Goal: Transaction & Acquisition: Purchase product/service

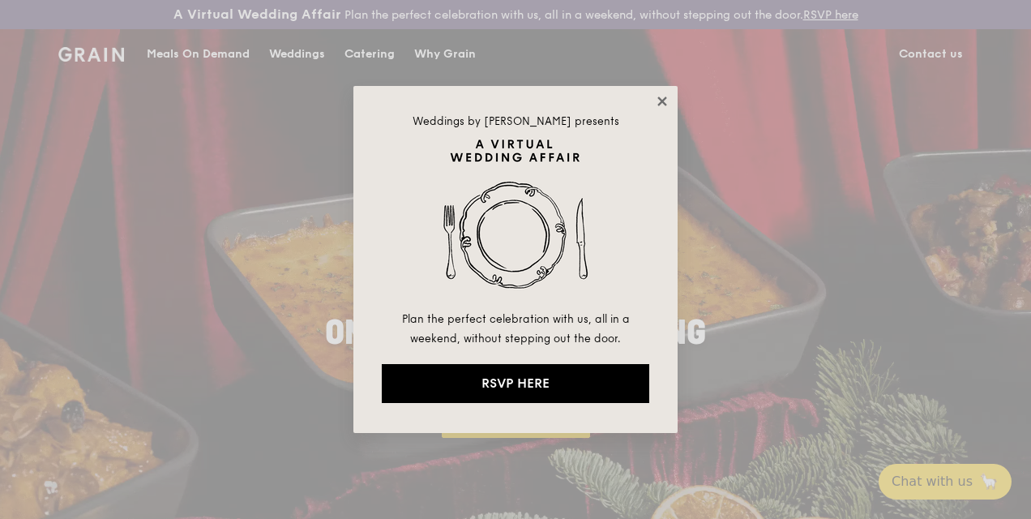
click at [661, 94] on icon at bounding box center [662, 101] width 15 height 15
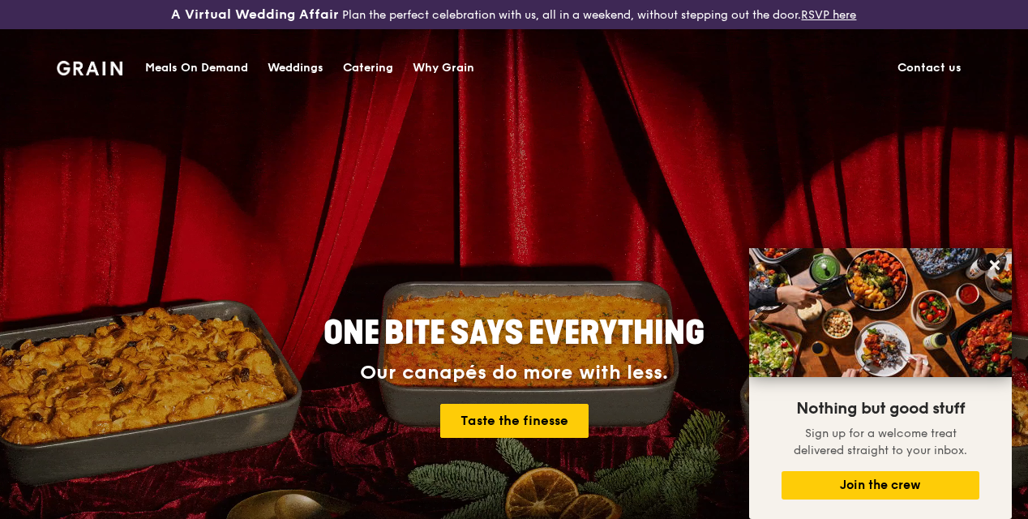
drag, startPoint x: 384, startPoint y: 66, endPoint x: 376, endPoint y: 64, distance: 8.5
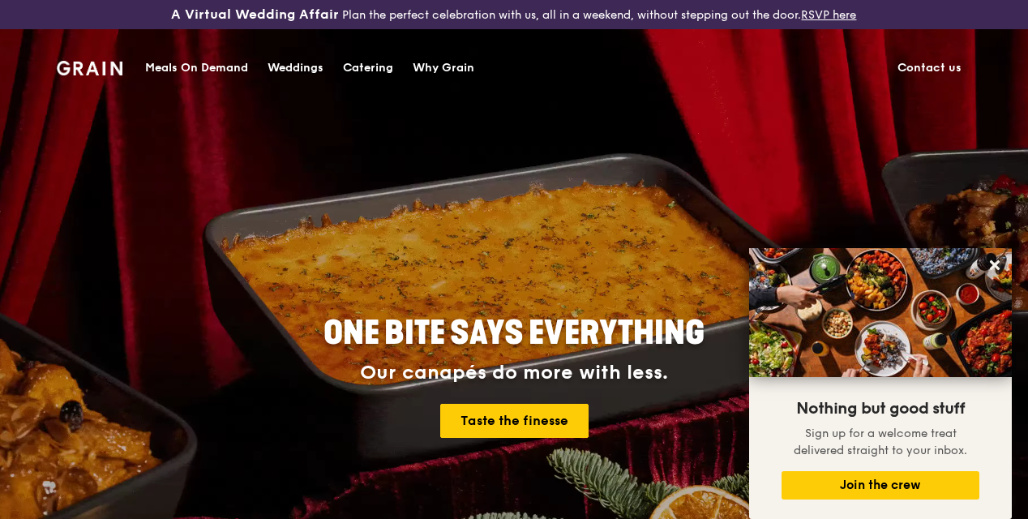
click at [376, 63] on div "Catering" at bounding box center [368, 68] width 50 height 49
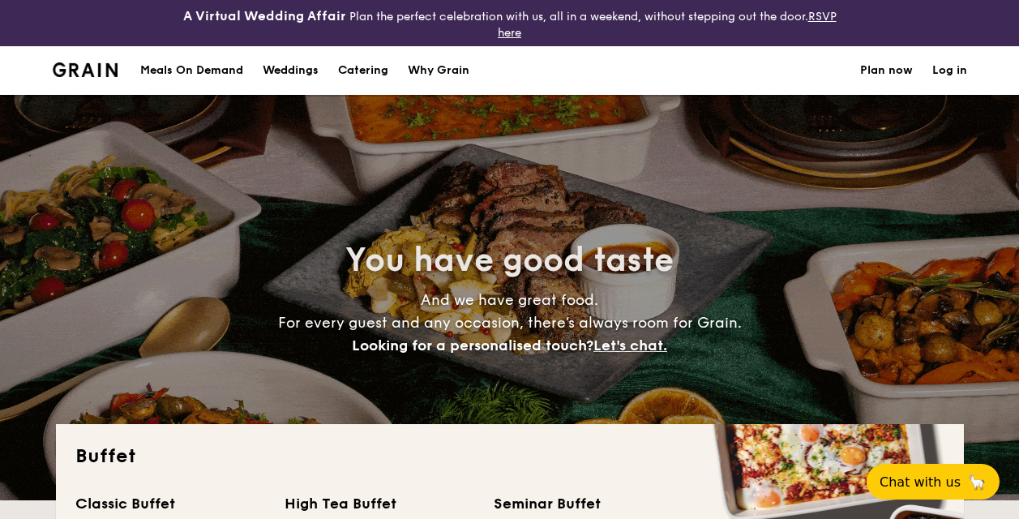
select select
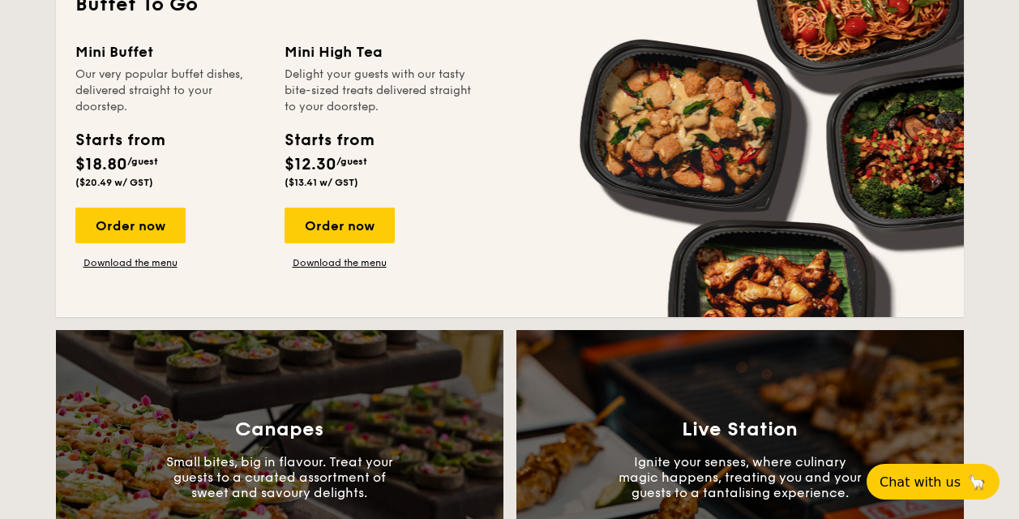
scroll to position [1054, 0]
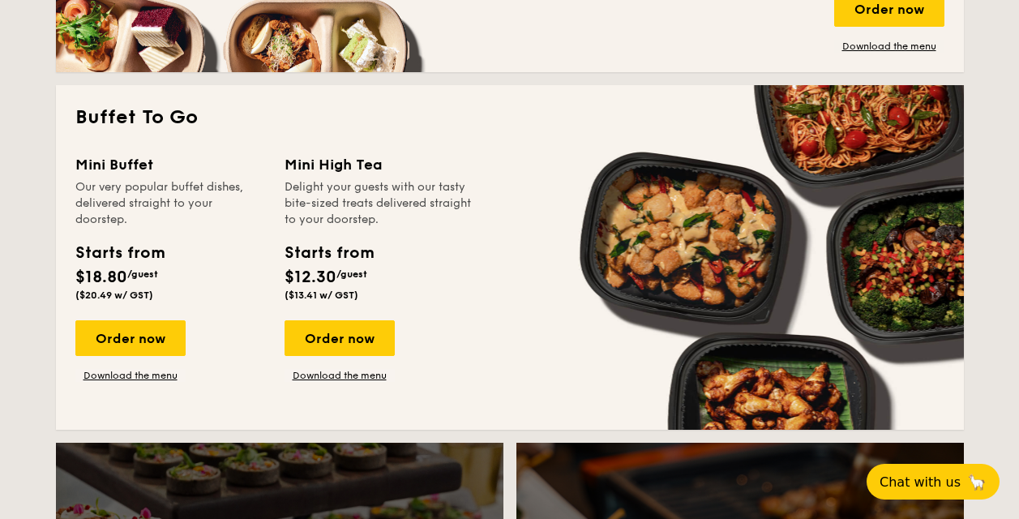
click at [348, 356] on div "Order now Download the menu" at bounding box center [340, 351] width 110 height 62
click at [349, 332] on div "Order now" at bounding box center [340, 338] width 110 height 36
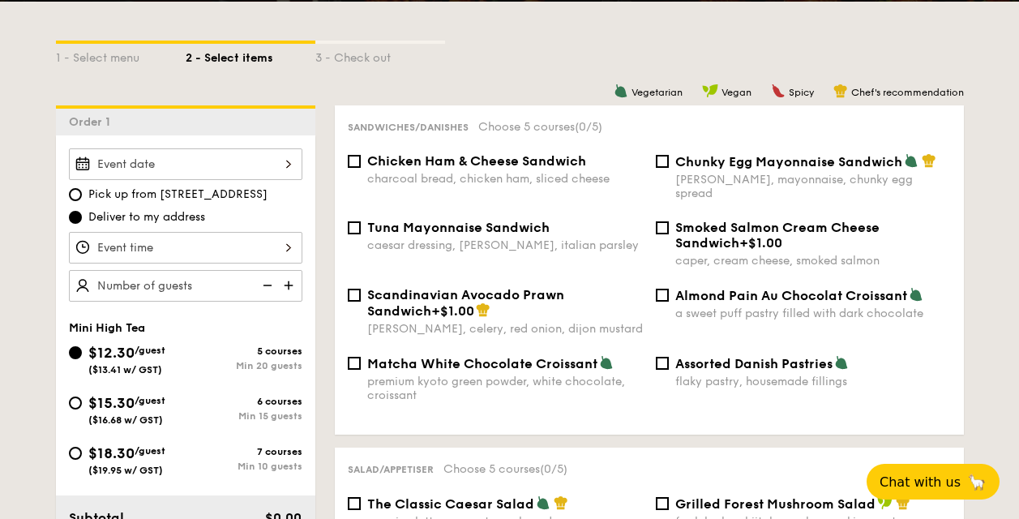
scroll to position [485, 0]
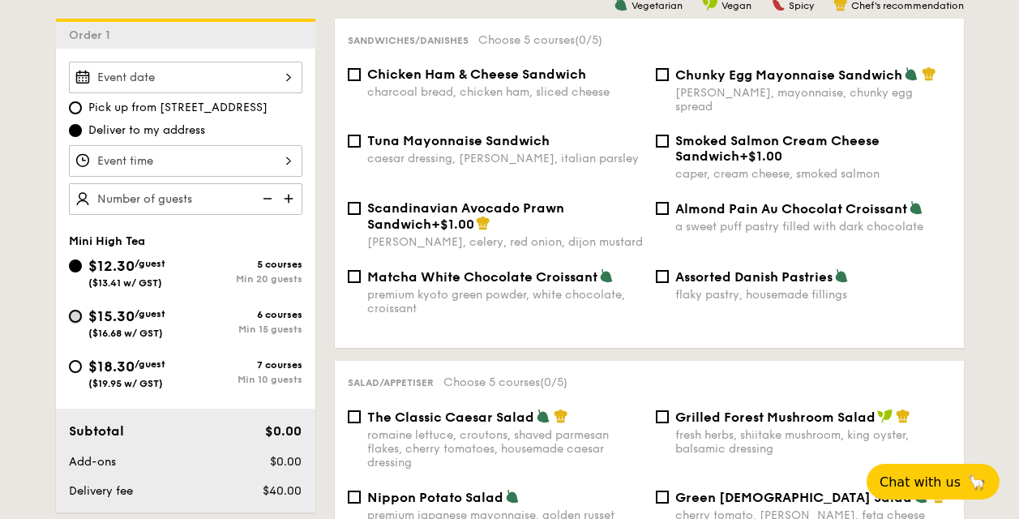
click at [79, 312] on input "$15.30 /guest ($16.68 w/ GST) 6 courses Min 15 guests" at bounding box center [75, 316] width 13 height 13
radio input "true"
click at [86, 264] on div "$12.30 /guest ($13.41 w/ GST)" at bounding box center [127, 272] width 117 height 34
click at [82, 264] on input "$12.30 /guest ($13.41 w/ GST) 5 courses Min 20 guests" at bounding box center [75, 265] width 13 height 13
radio input "true"
